Goal: Information Seeking & Learning: Learn about a topic

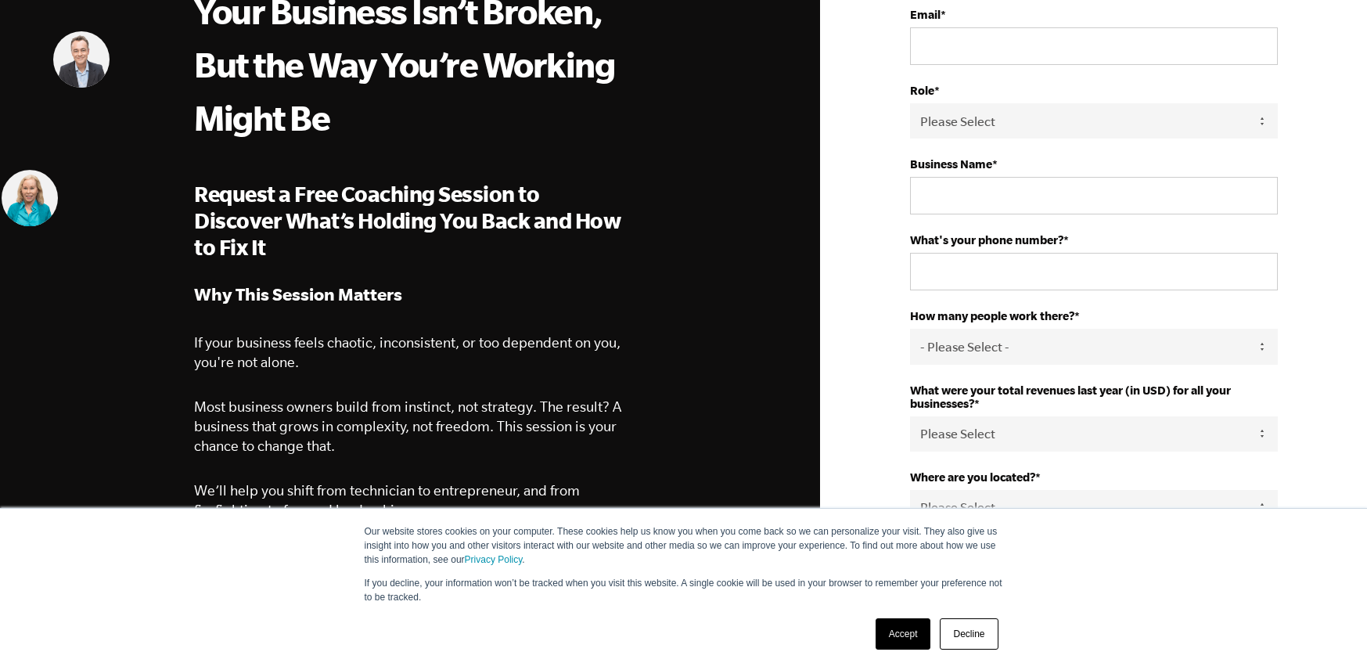
scroll to position [270, 0]
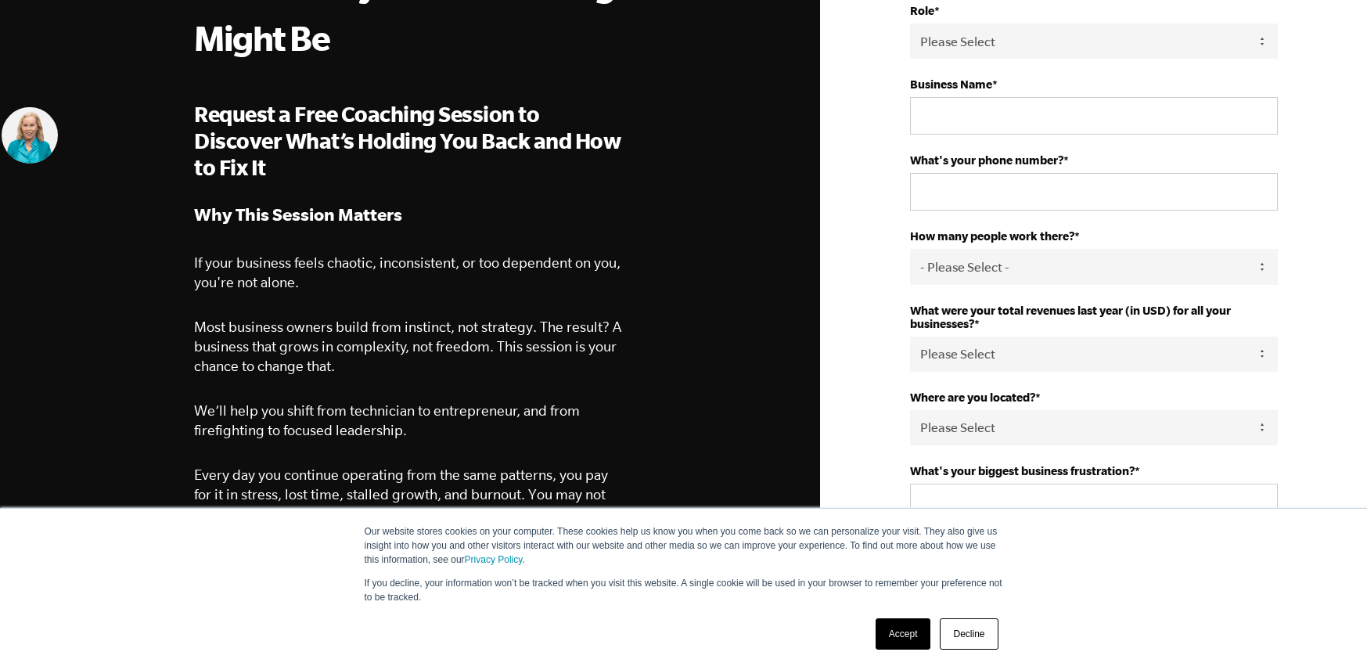
click at [958, 631] on link "Decline" at bounding box center [969, 633] width 58 height 31
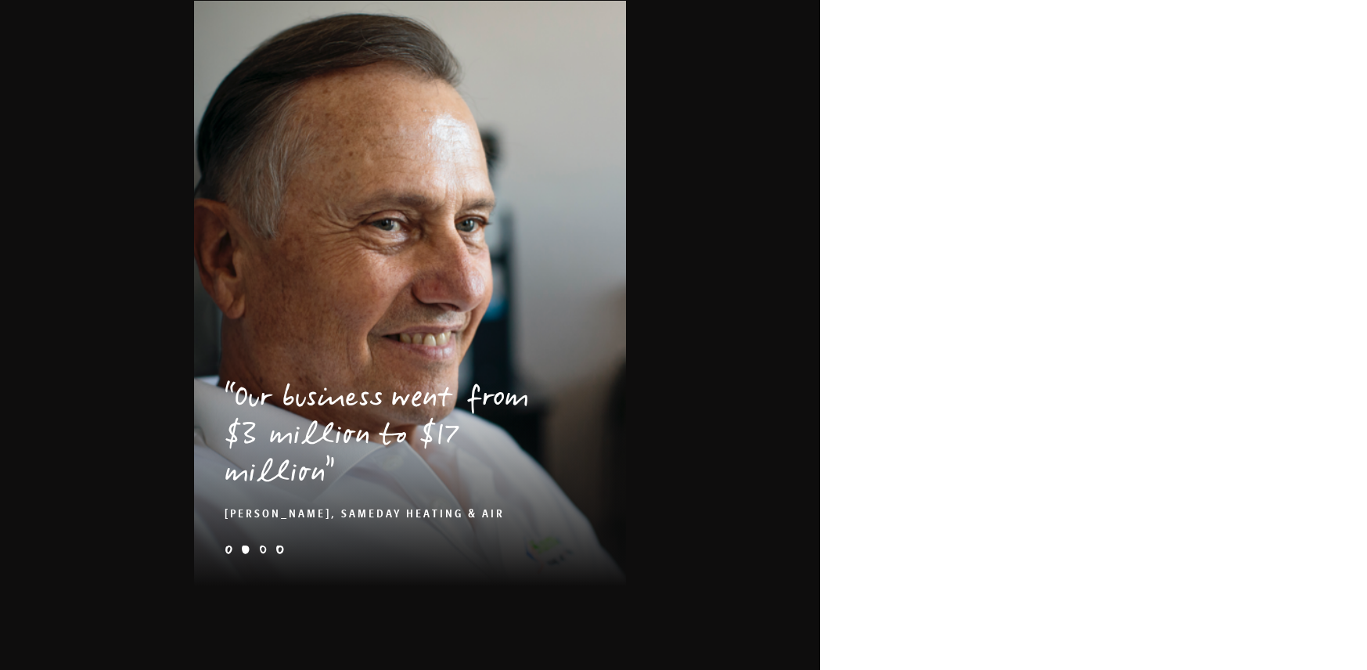
scroll to position [2306, 0]
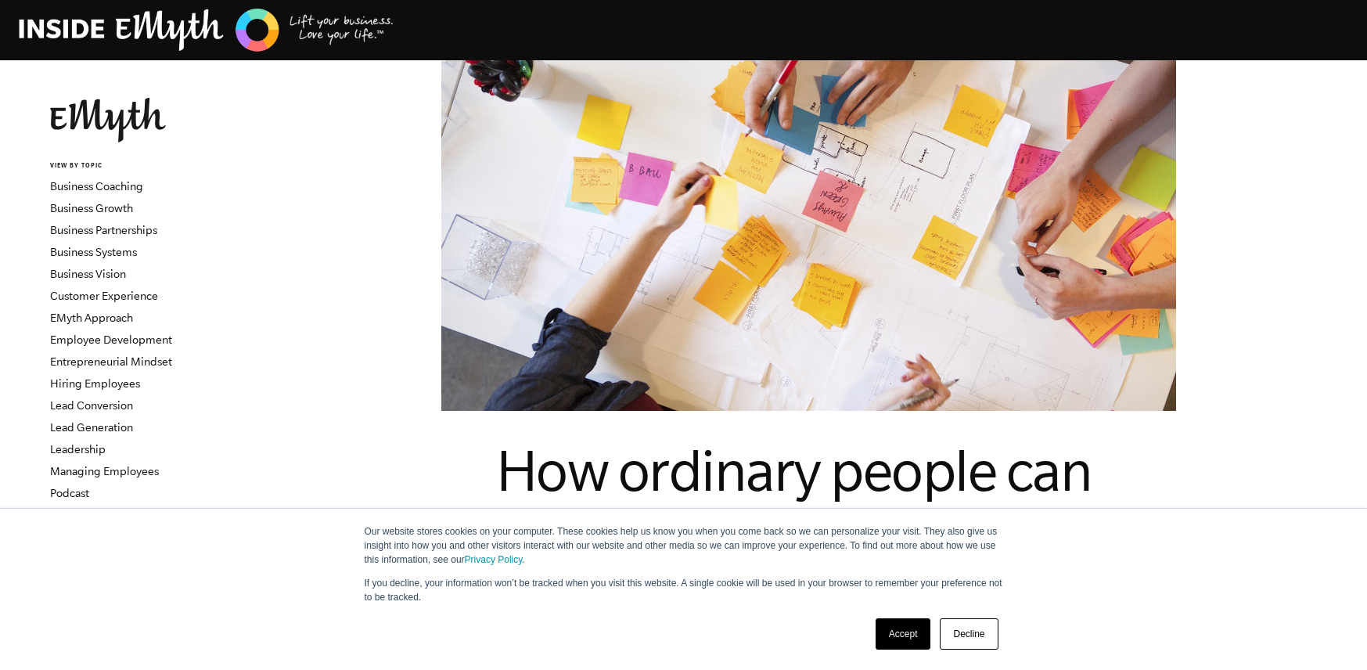
scroll to position [20, 0]
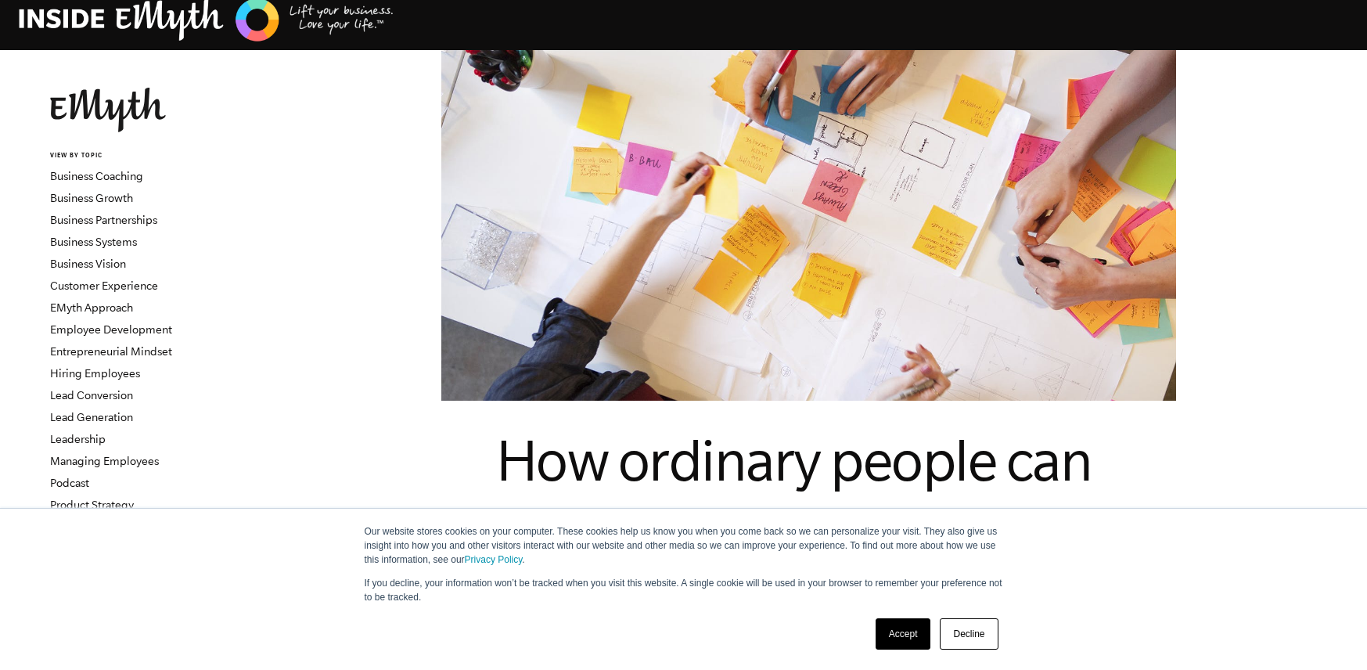
click at [979, 639] on link "Decline" at bounding box center [969, 633] width 58 height 31
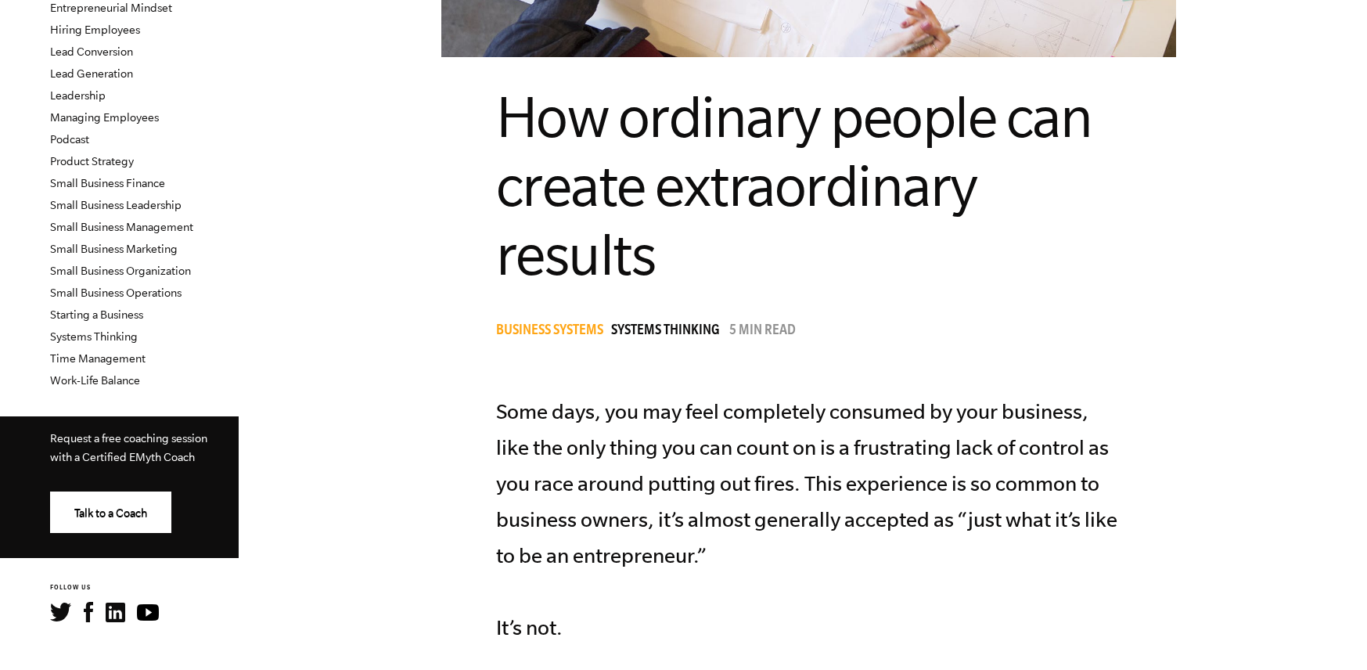
scroll to position [103, 0]
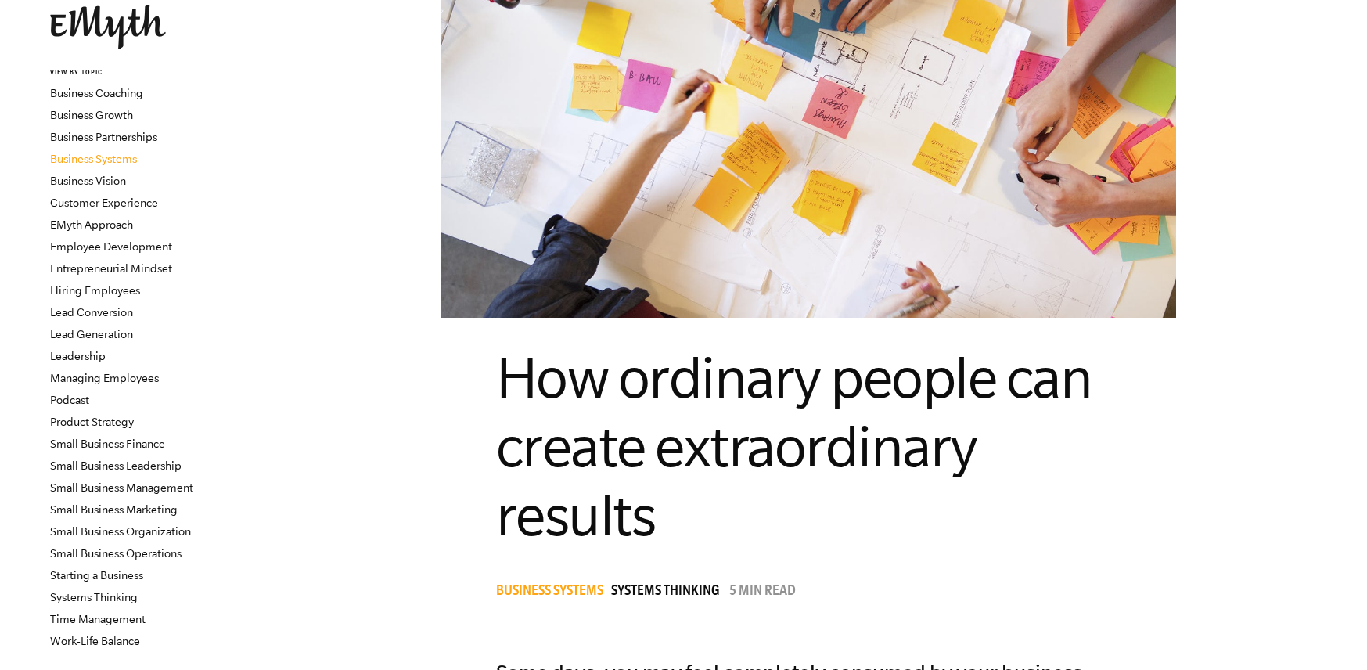
click at [90, 161] on link "Business Systems" at bounding box center [93, 159] width 87 height 13
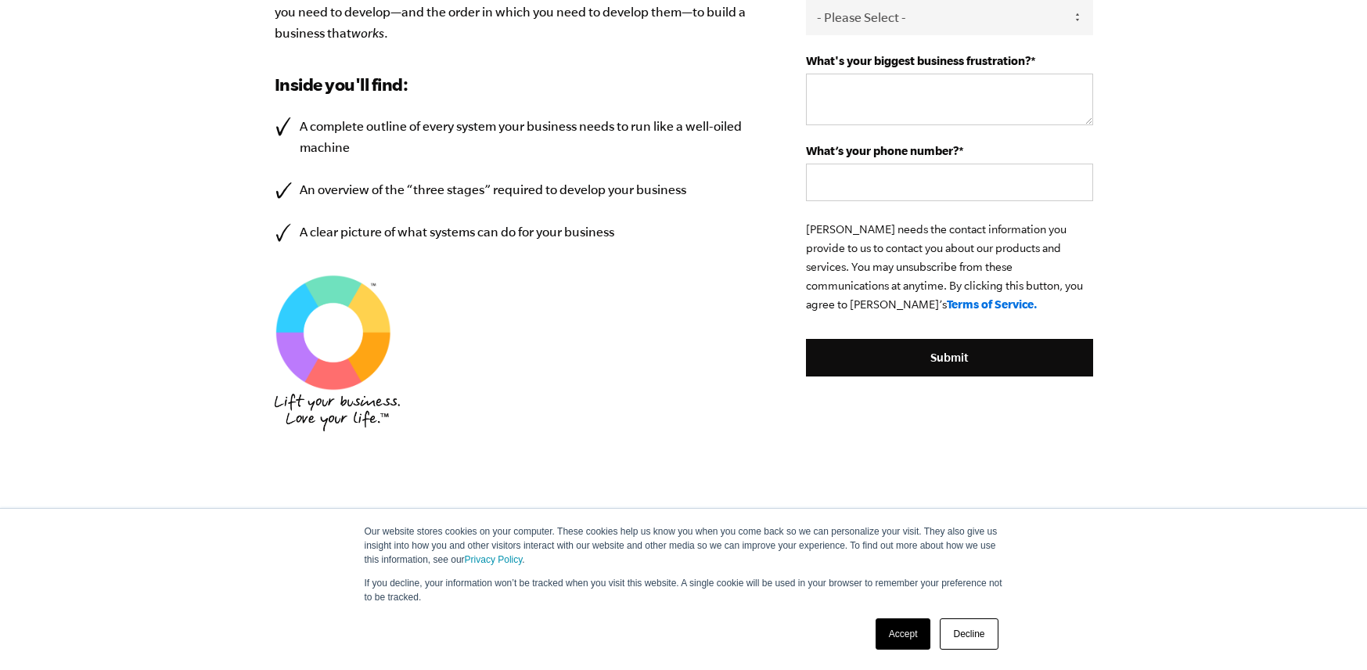
scroll to position [585, 0]
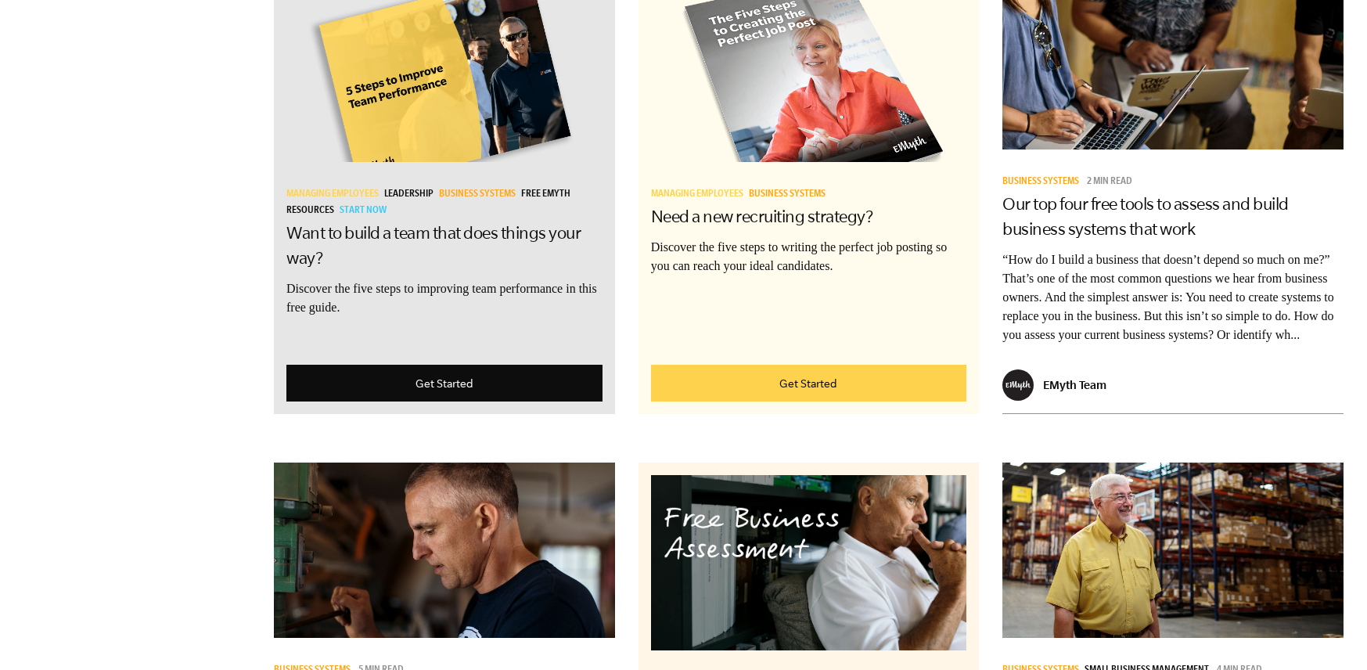
scroll to position [2693, 0]
